Goal: Check status: Check status

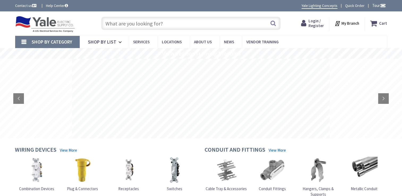
click at [322, 22] on strong "Login / Register Login" at bounding box center [316, 24] width 15 height 10
click at [319, 22] on strong "Login / Register Login" at bounding box center [311, 24] width 15 height 10
click at [317, 25] on span "Login / Register" at bounding box center [311, 23] width 15 height 10
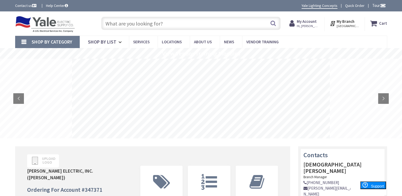
click at [317, 25] on span "Hi, [PERSON_NAME]" at bounding box center [308, 26] width 23 height 4
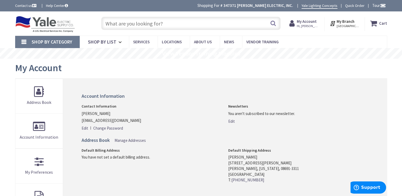
click at [320, 24] on span "Hi, [PERSON_NAME]" at bounding box center [308, 26] width 23 height 4
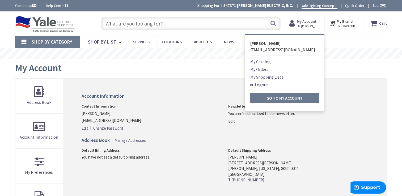
click at [269, 68] on link "My Orders" at bounding box center [260, 69] width 18 height 6
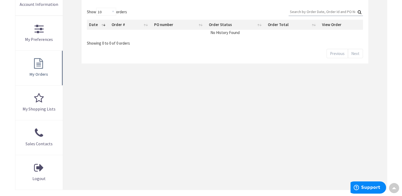
scroll to position [121, 0]
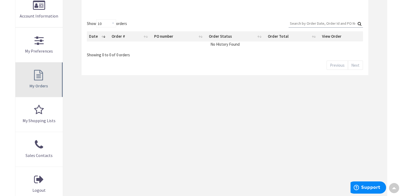
click at [43, 85] on span "My Orders" at bounding box center [39, 85] width 18 height 5
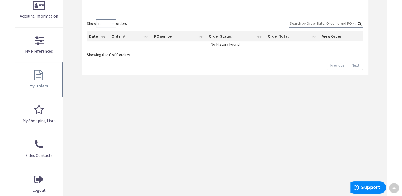
click at [113, 23] on select "10 25 50 100" at bounding box center [106, 23] width 20 height 8
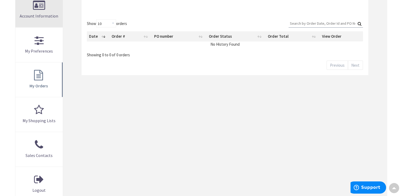
click at [39, 6] on link "Account Information" at bounding box center [39, 10] width 48 height 35
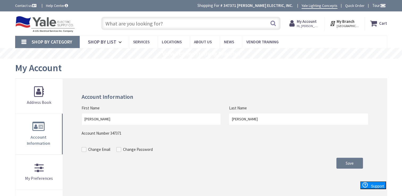
click at [309, 23] on strong "My Account" at bounding box center [307, 21] width 20 height 5
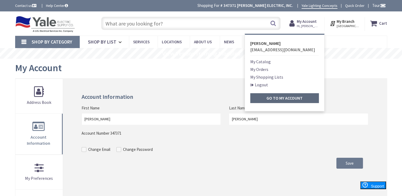
click at [279, 99] on strong "Go to My Account" at bounding box center [285, 97] width 36 height 5
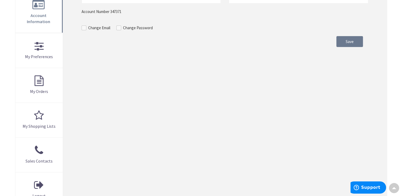
scroll to position [109, 0]
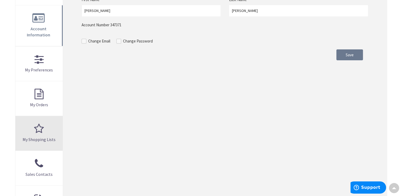
click at [42, 124] on link "My Shopping Lists" at bounding box center [39, 133] width 48 height 35
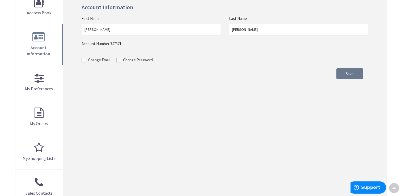
scroll to position [91, 0]
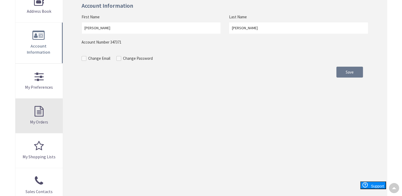
click at [38, 104] on link "My Orders" at bounding box center [39, 116] width 48 height 35
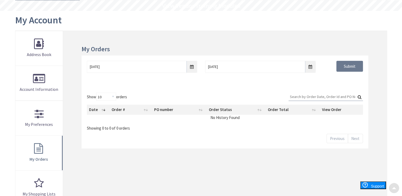
scroll to position [49, 0]
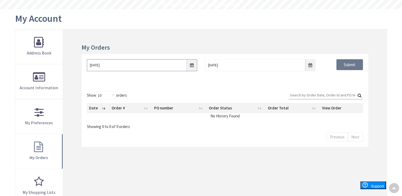
click at [190, 66] on input "8/26/2025" at bounding box center [142, 65] width 110 height 12
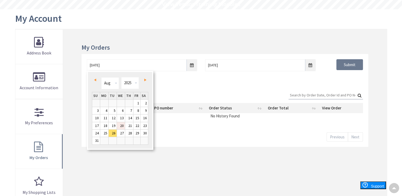
click at [119, 125] on link "20" at bounding box center [121, 125] width 8 height 7
type input "[DATE]"
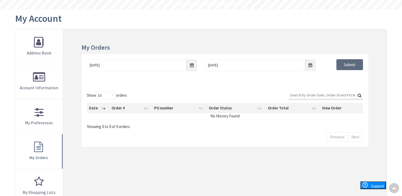
click at [348, 63] on input "Submit" at bounding box center [350, 64] width 27 height 11
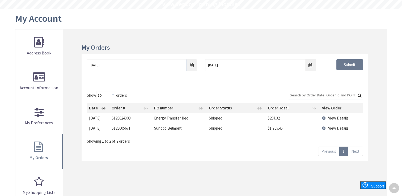
click at [343, 128] on span "View Details" at bounding box center [339, 128] width 20 height 5
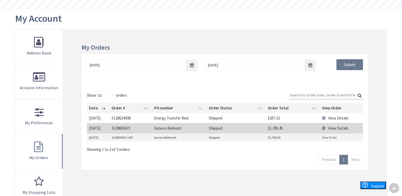
click at [343, 128] on span "View Details" at bounding box center [339, 128] width 20 height 5
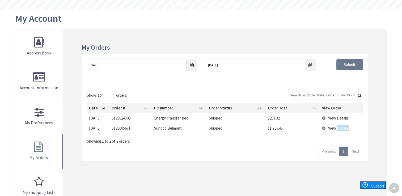
click at [343, 128] on span "View Details" at bounding box center [339, 128] width 20 height 5
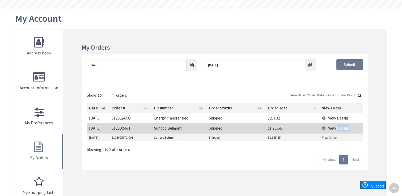
drag, startPoint x: 343, startPoint y: 128, endPoint x: 330, endPoint y: 137, distance: 15.6
click at [330, 137] on link "View Order" at bounding box center [329, 137] width 15 height 5
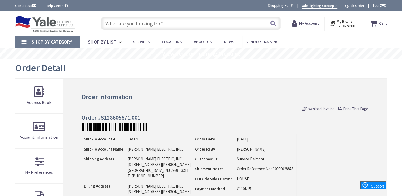
click at [318, 107] on span "Download Invoice" at bounding box center [318, 108] width 33 height 5
